Goal: Task Accomplishment & Management: Manage account settings

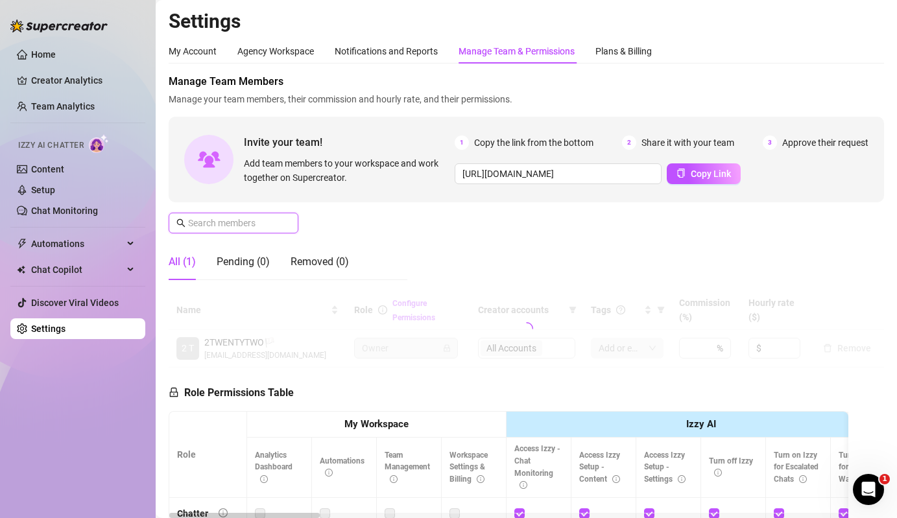
click at [256, 217] on input "text" at bounding box center [234, 223] width 92 height 14
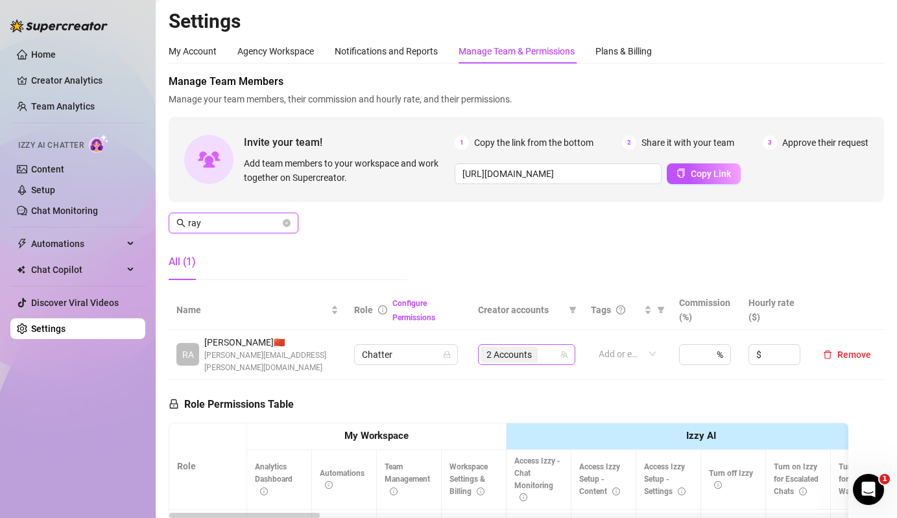
click at [500, 349] on span "2 Accounts" at bounding box center [509, 355] width 45 height 14
type input "ray"
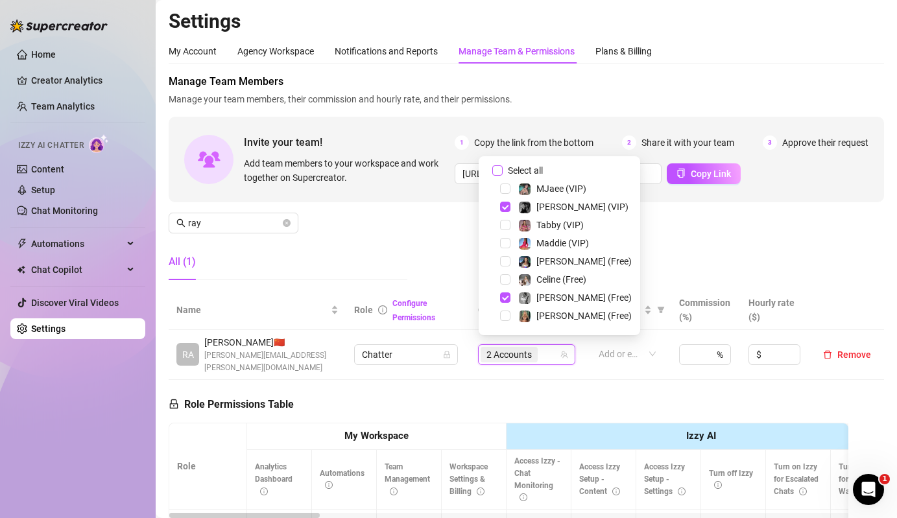
click at [536, 173] on span "Select all" at bounding box center [525, 171] width 45 height 14
click at [503, 173] on input "Select all" at bounding box center [497, 170] width 10 height 10
click at [536, 173] on span "Select all" at bounding box center [525, 171] width 45 height 14
click at [503, 173] on input "Select all" at bounding box center [497, 170] width 10 height 10
checkbox input "false"
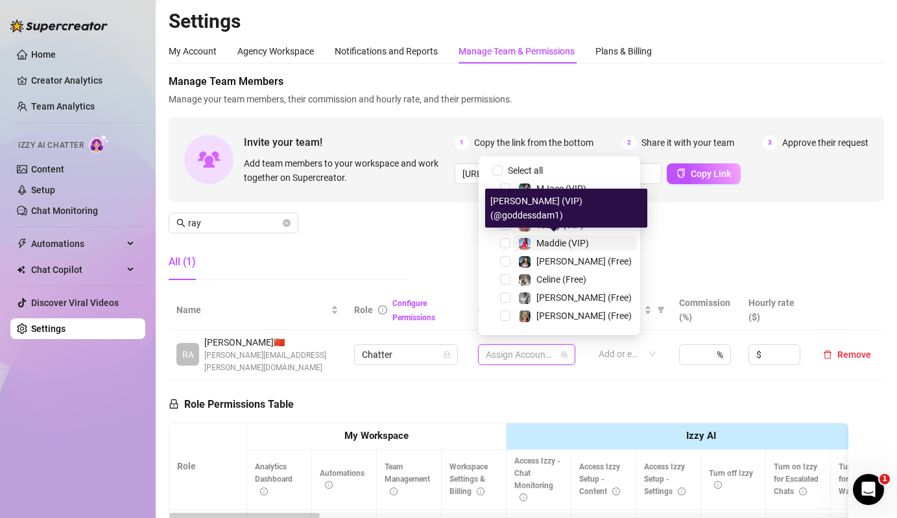
click at [551, 243] on span "Maddie (VIP)" at bounding box center [563, 243] width 53 height 10
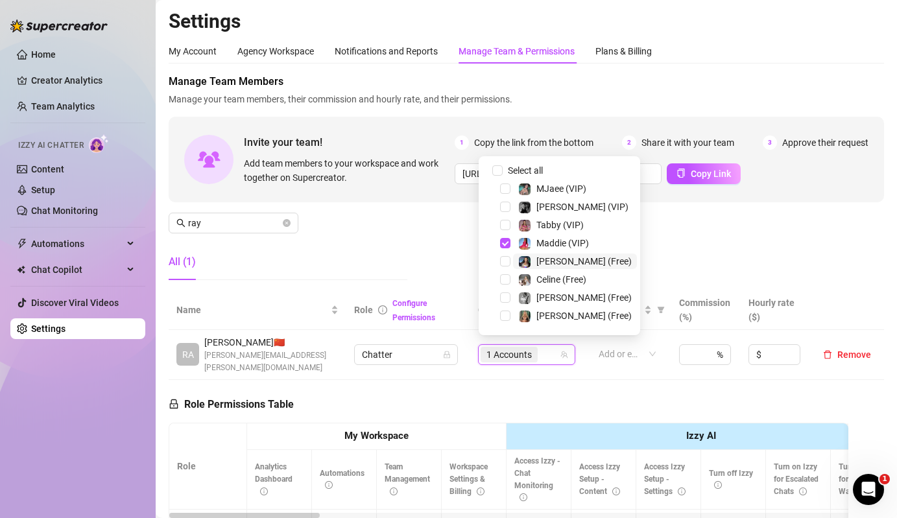
click at [551, 266] on span "[PERSON_NAME] (Free)" at bounding box center [584, 261] width 95 height 10
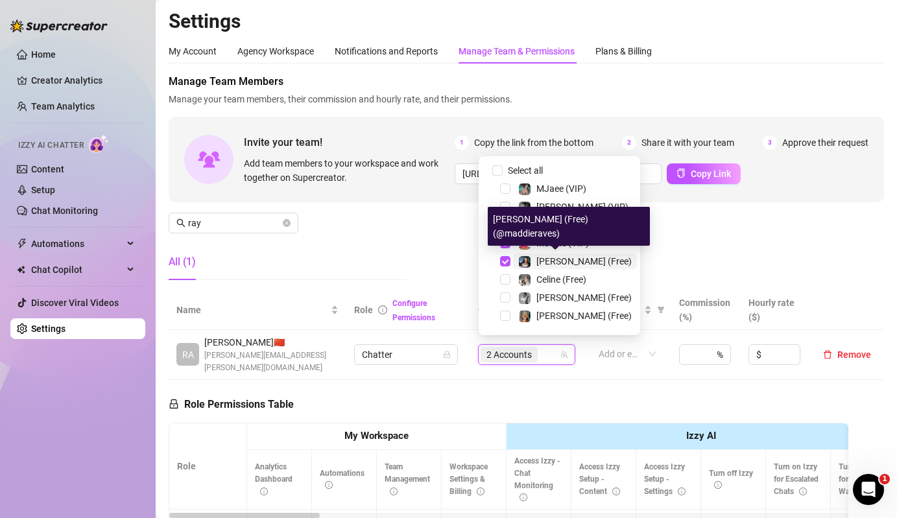
scroll to position [197, 0]
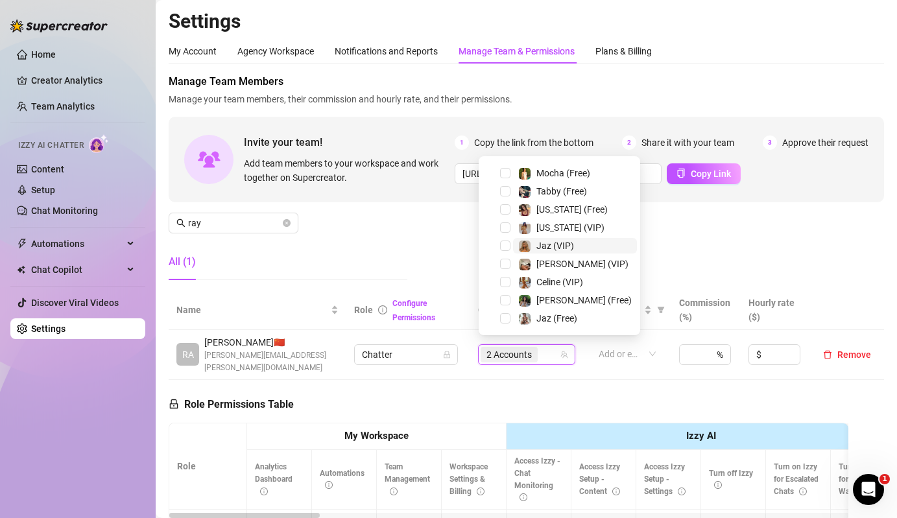
click at [513, 246] on span "Jaz (VIP)" at bounding box center [575, 246] width 124 height 16
click at [516, 316] on span "Jaz (Free)" at bounding box center [575, 319] width 124 height 16
click at [395, 219] on div "Manage Team Members Manage your team members, their commission and hourly rate,…" at bounding box center [527, 182] width 716 height 217
